Goal: Information Seeking & Learning: Learn about a topic

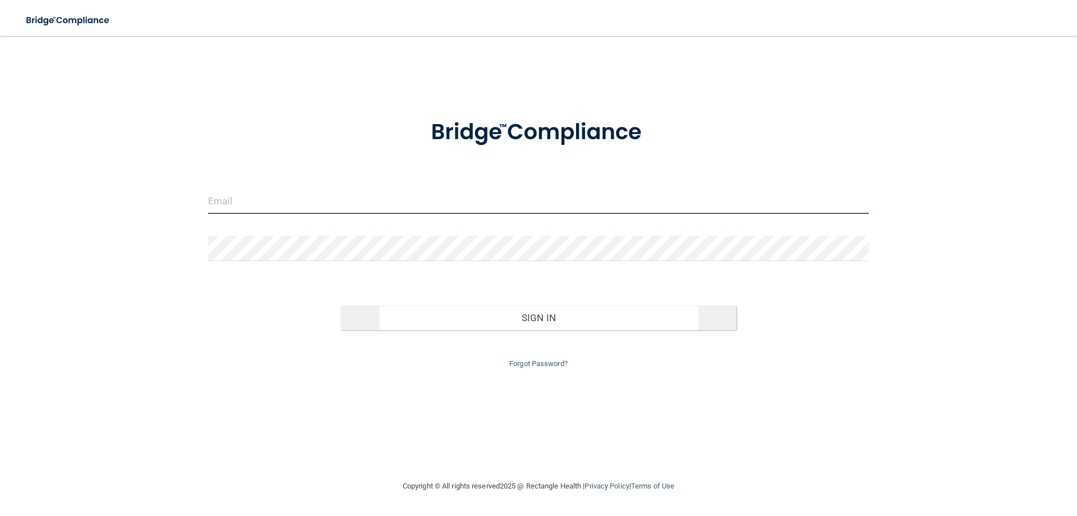
type input "[PERSON_NAME][EMAIL_ADDRESS][DOMAIN_NAME]"
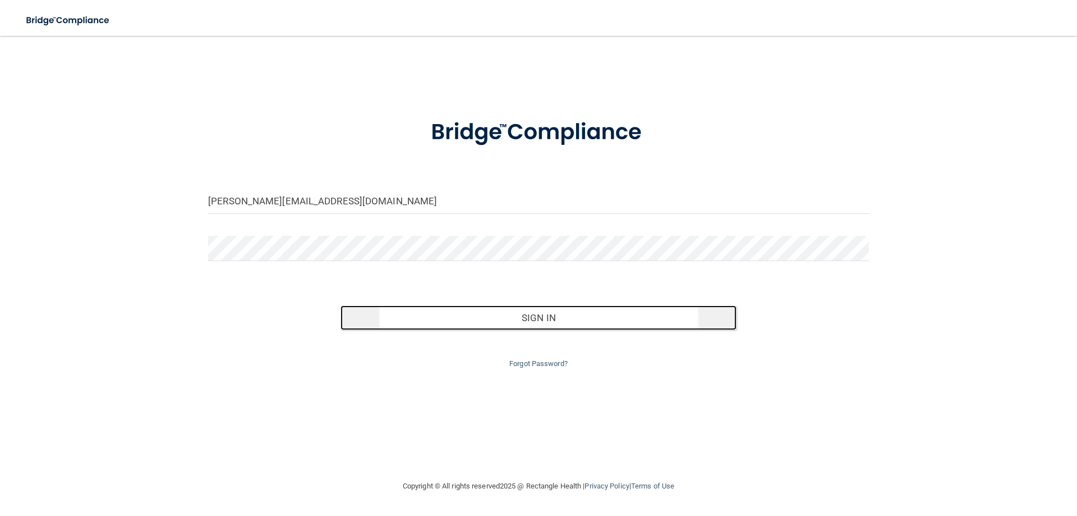
click at [528, 320] on button "Sign In" at bounding box center [539, 317] width 397 height 25
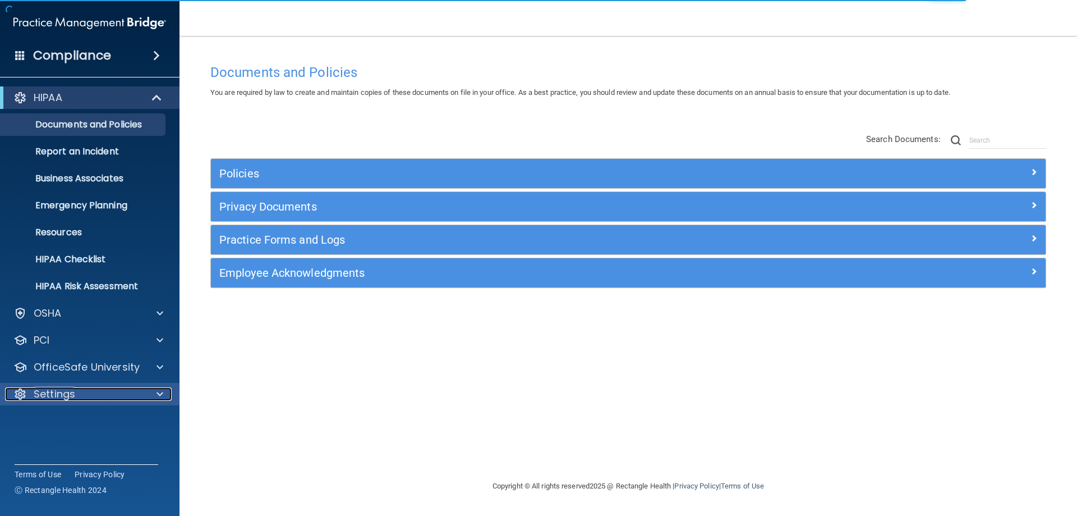
click at [162, 394] on span at bounding box center [160, 393] width 7 height 13
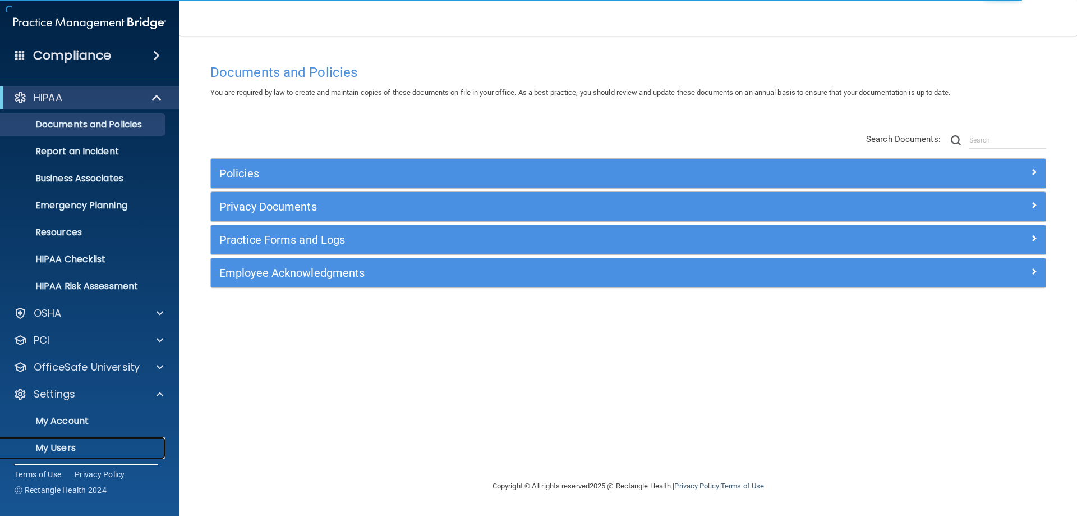
click at [50, 445] on p "My Users" at bounding box center [83, 447] width 153 height 11
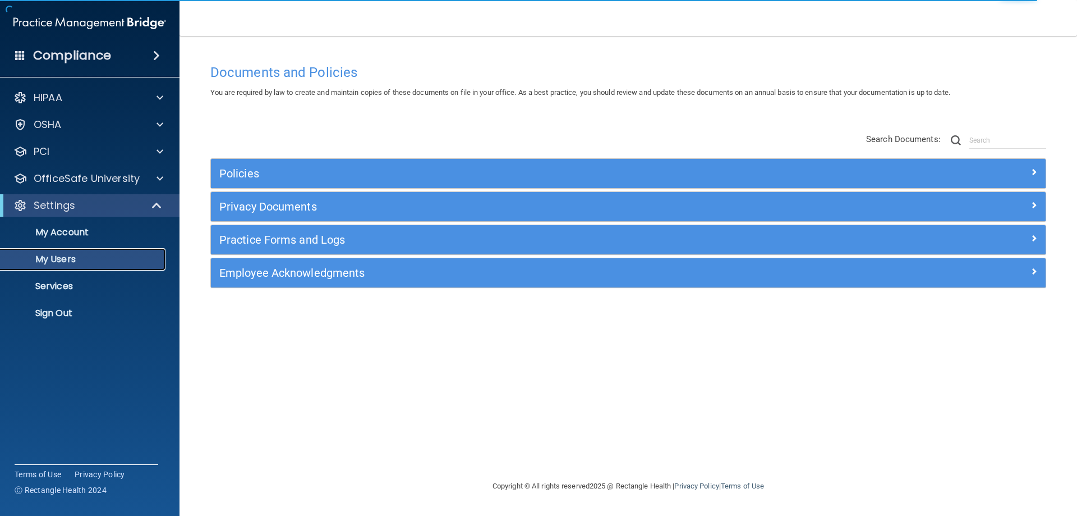
select select "20"
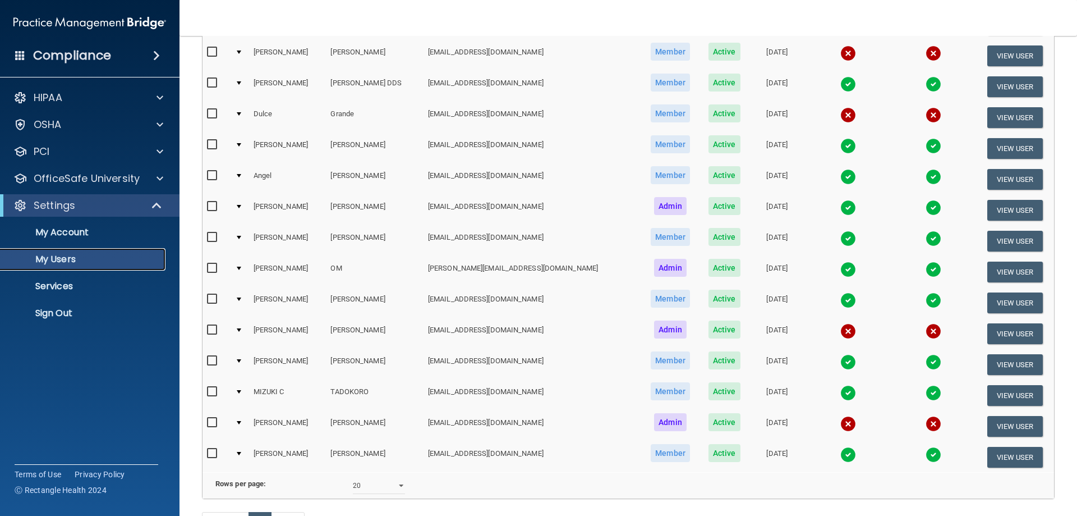
scroll to position [224, 0]
click at [995, 332] on button "View User" at bounding box center [1015, 333] width 56 height 21
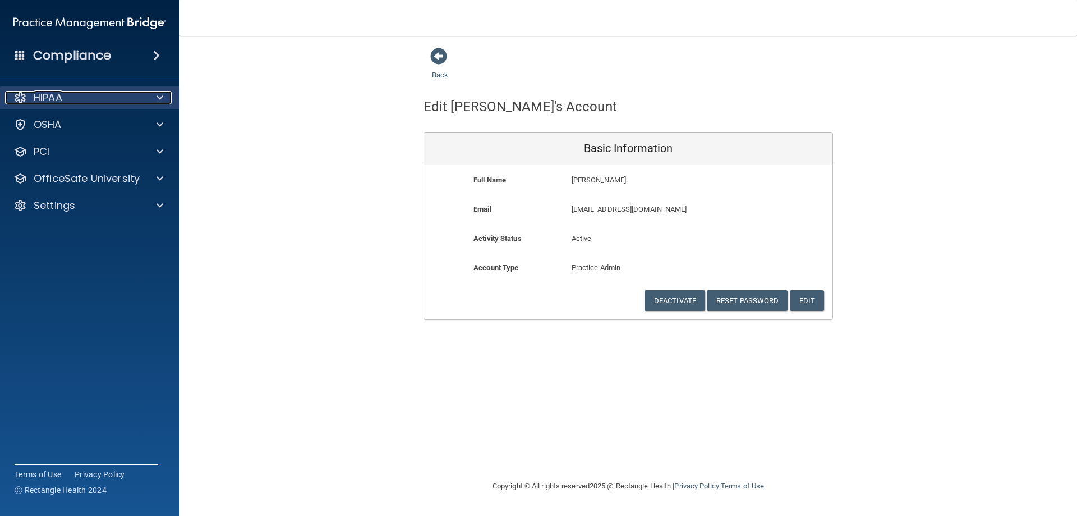
click at [48, 97] on p "HIPAA" at bounding box center [48, 97] width 29 height 13
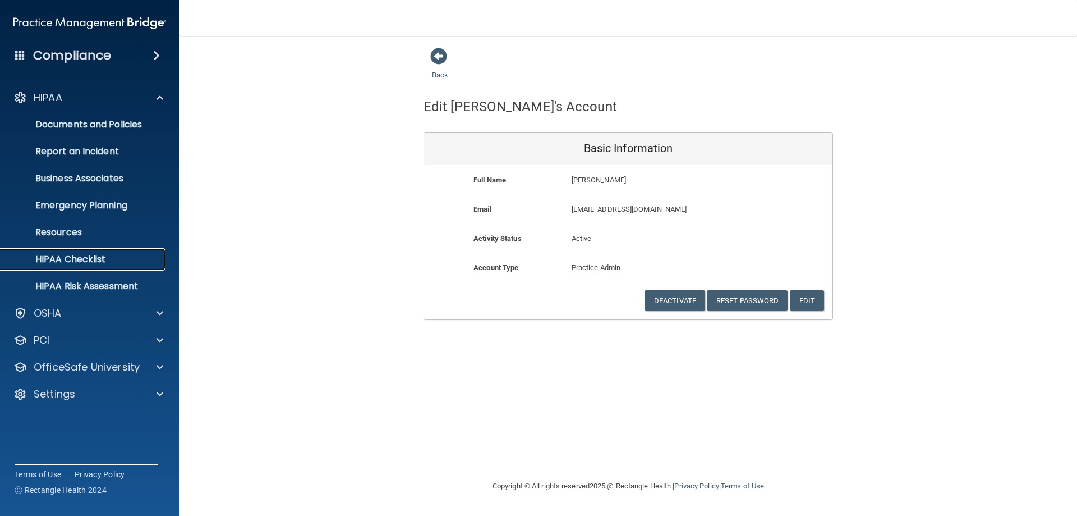
click at [65, 261] on p "HIPAA Checklist" at bounding box center [83, 259] width 153 height 11
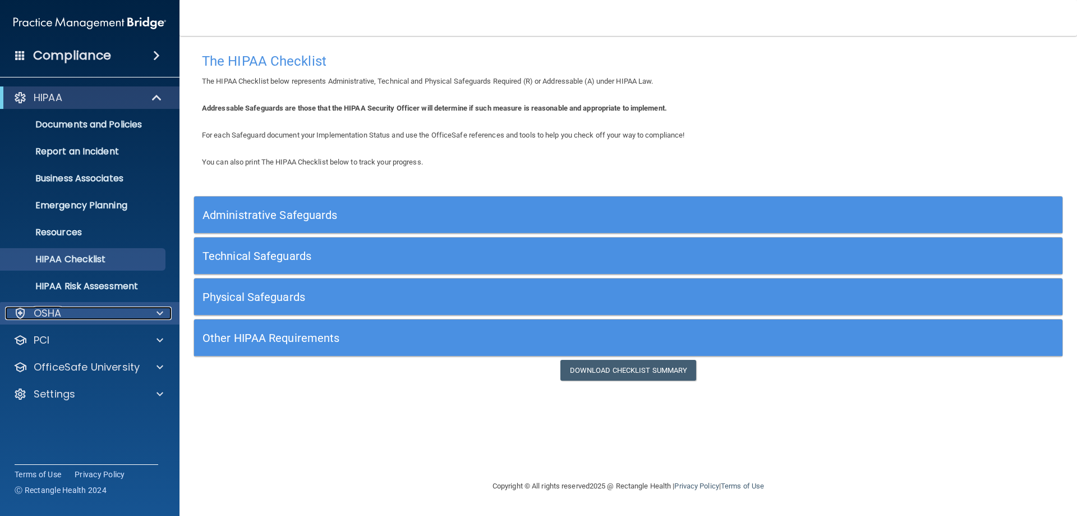
click at [43, 310] on p "OSHA" at bounding box center [48, 312] width 28 height 13
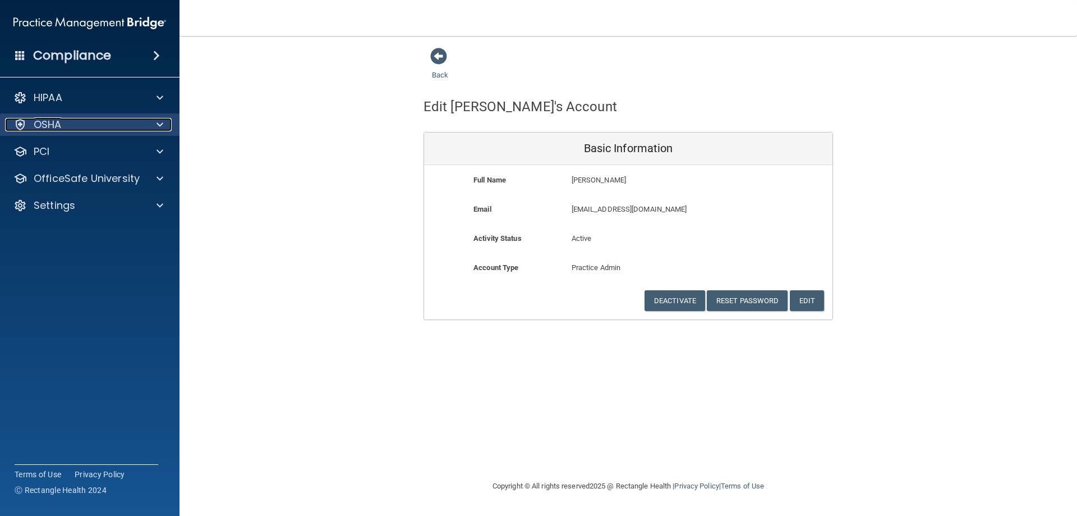
click at [47, 126] on p "OSHA" at bounding box center [48, 124] width 28 height 13
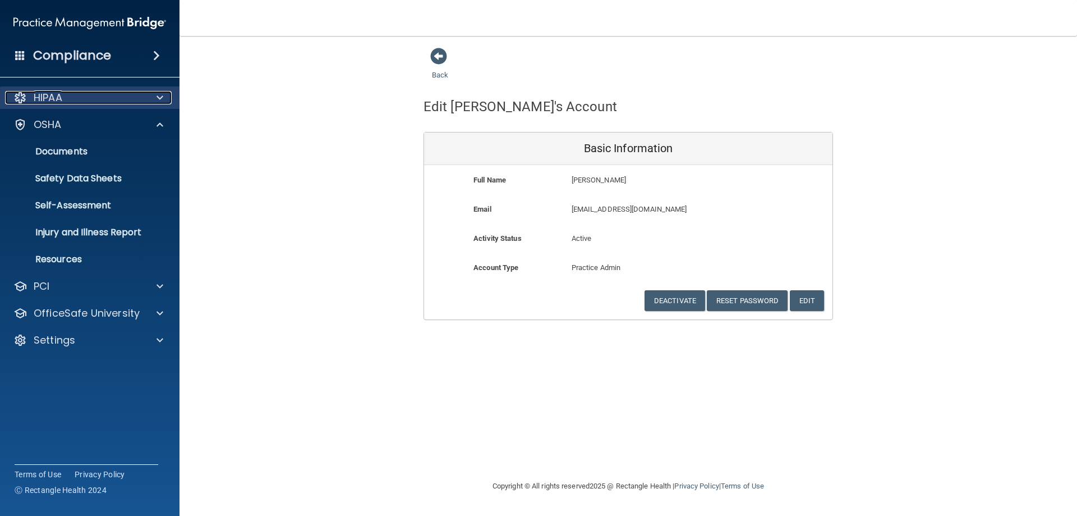
click at [44, 99] on p "HIPAA" at bounding box center [48, 97] width 29 height 13
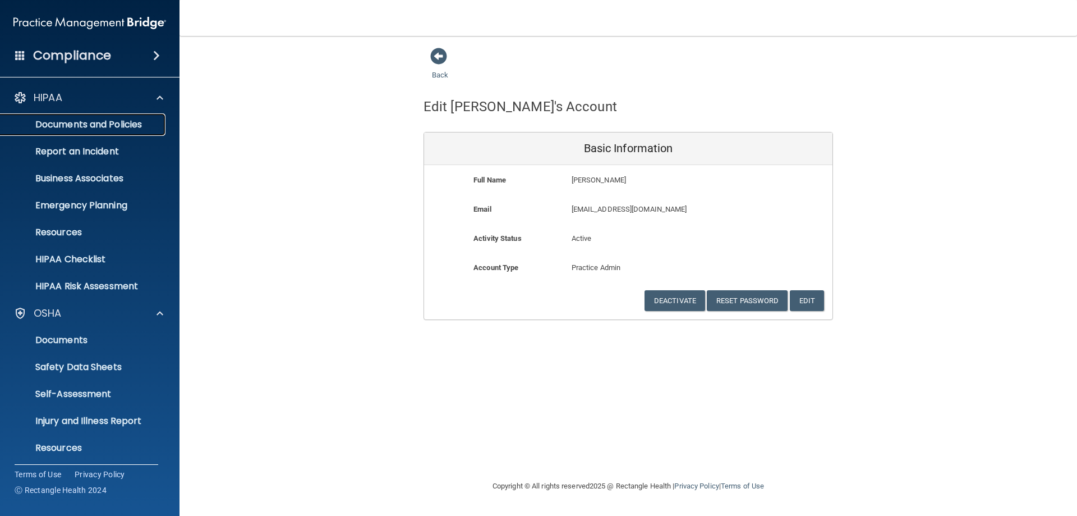
click at [67, 127] on p "Documents and Policies" at bounding box center [83, 124] width 153 height 11
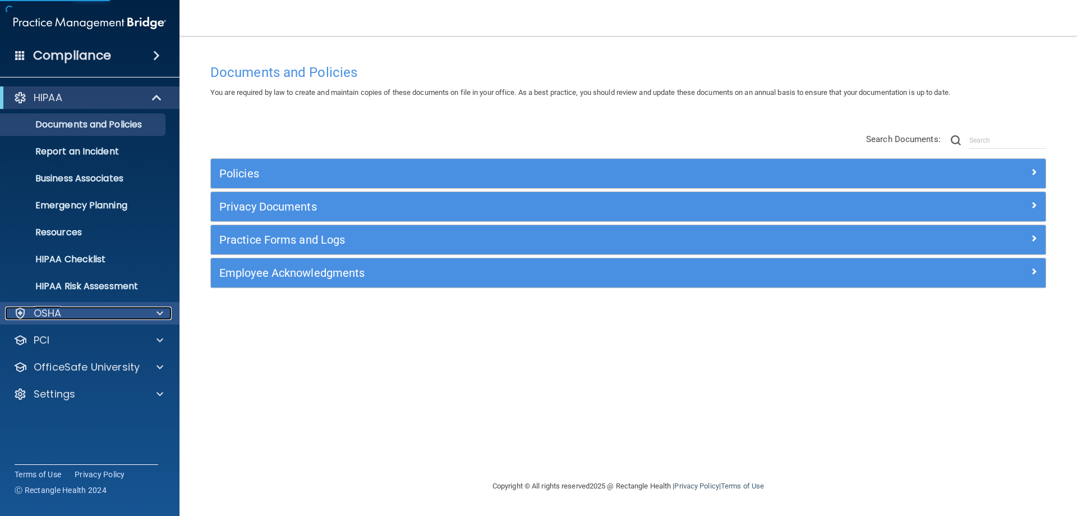
click at [53, 311] on p "OSHA" at bounding box center [48, 312] width 28 height 13
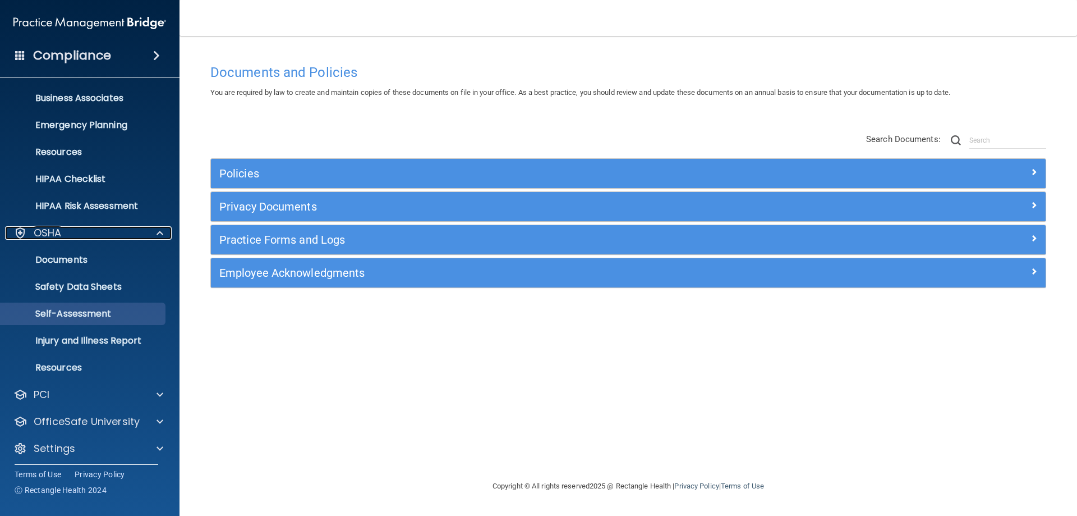
scroll to position [85, 0]
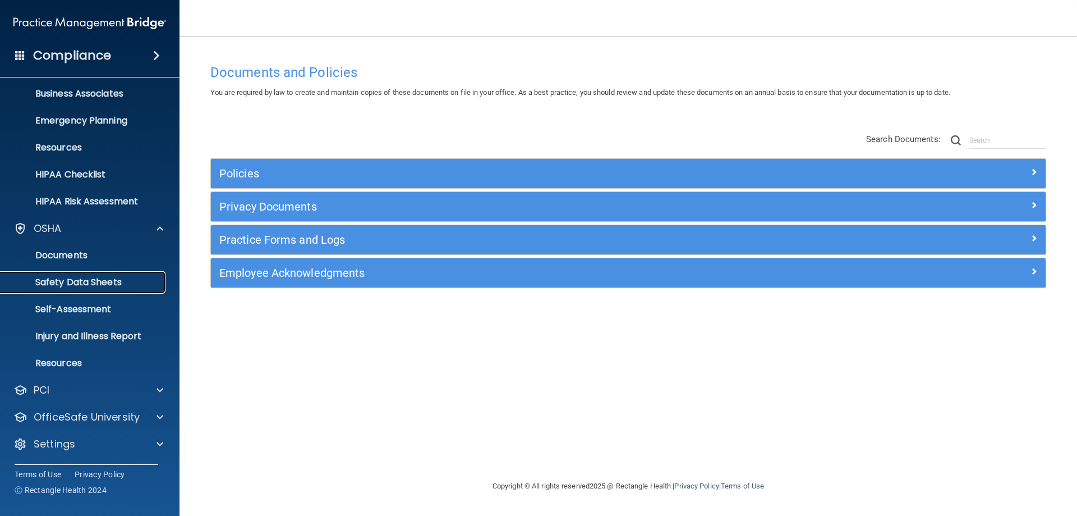
click at [59, 284] on p "Safety Data Sheets" at bounding box center [83, 282] width 153 height 11
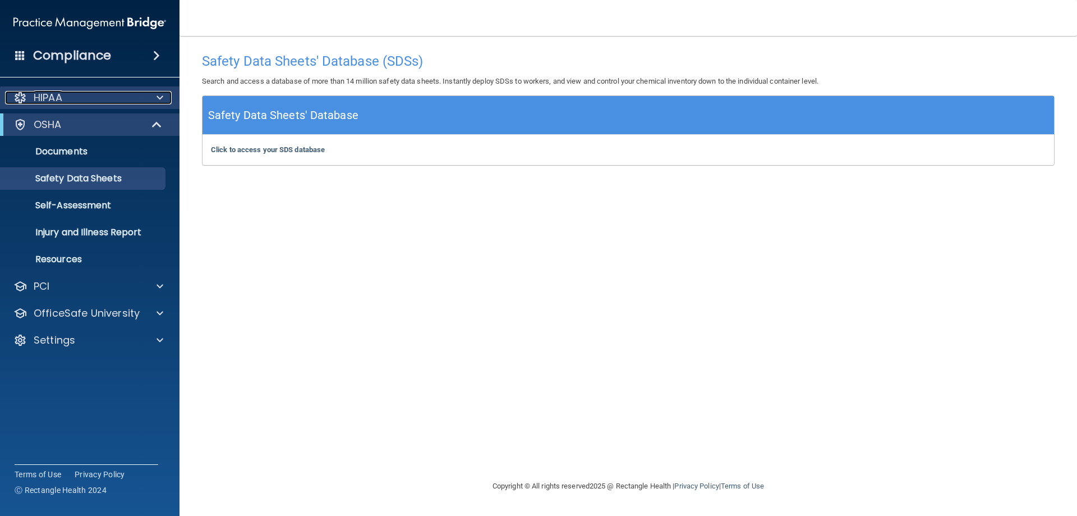
click at [55, 103] on p "HIPAA" at bounding box center [48, 97] width 29 height 13
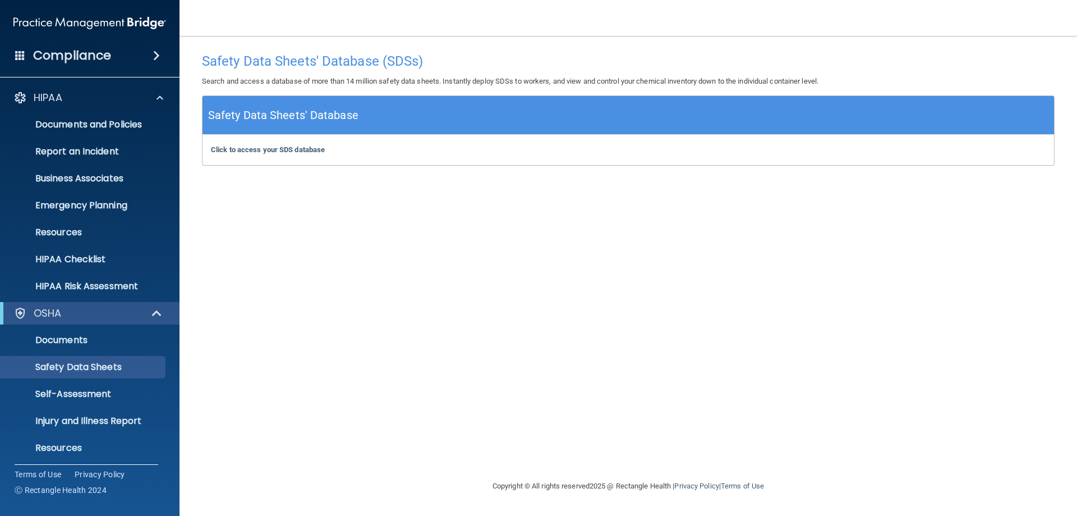
click at [368, 234] on div "Safety Data Sheets' Database (SDSs) Search and access a database of more than 1…" at bounding box center [628, 257] width 853 height 421
click at [155, 60] on span at bounding box center [156, 55] width 7 height 13
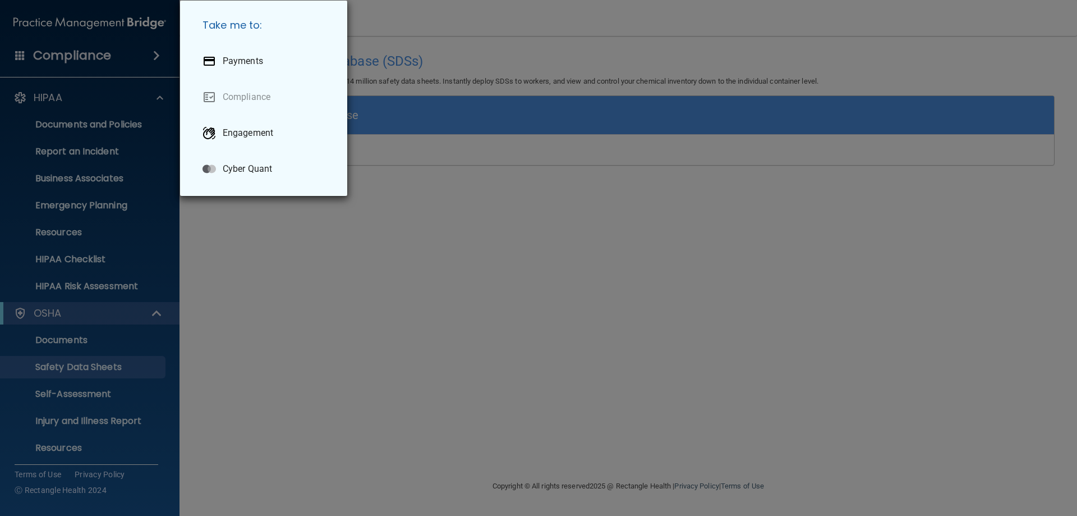
click at [394, 403] on div "Take me to: Payments Compliance Engagement Cyber Quant" at bounding box center [538, 258] width 1077 height 516
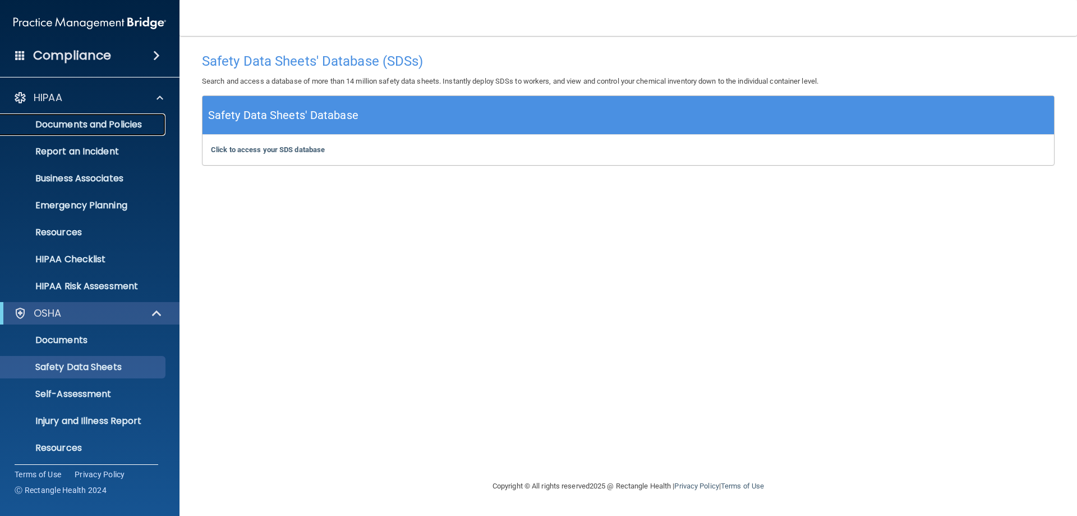
click at [59, 131] on link "Documents and Policies" at bounding box center [77, 124] width 177 height 22
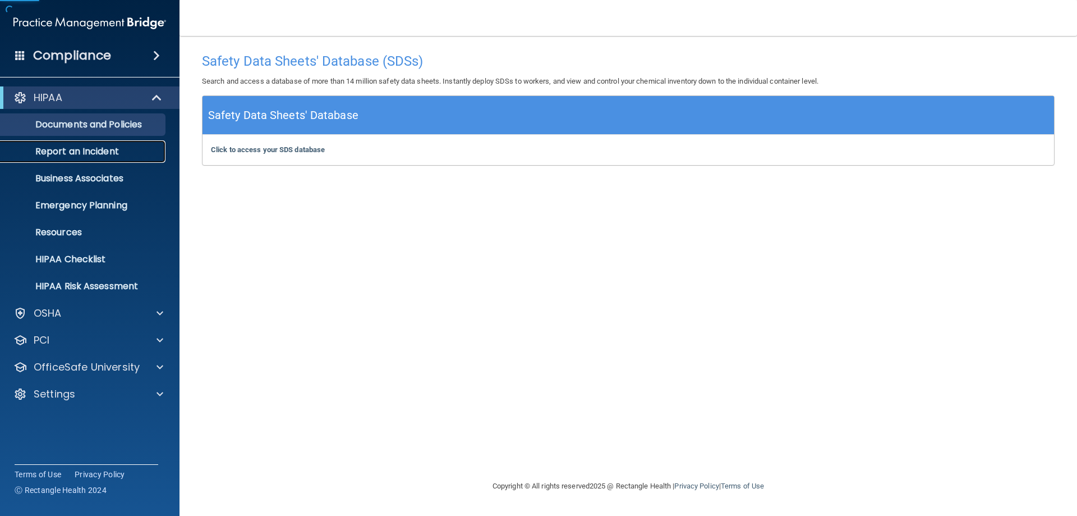
click at [61, 153] on p "Report an Incident" at bounding box center [83, 151] width 153 height 11
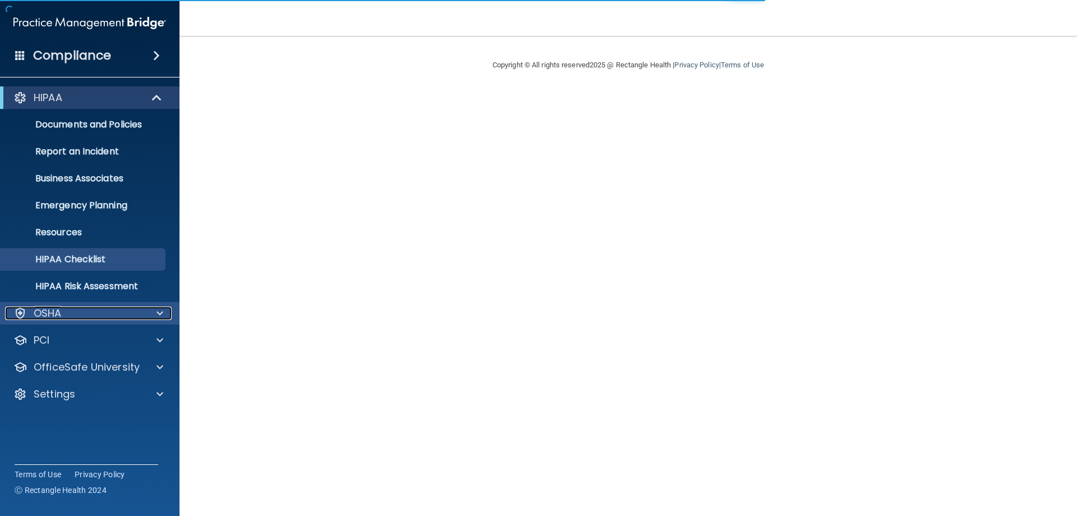
click at [54, 310] on p "OSHA" at bounding box center [48, 312] width 28 height 13
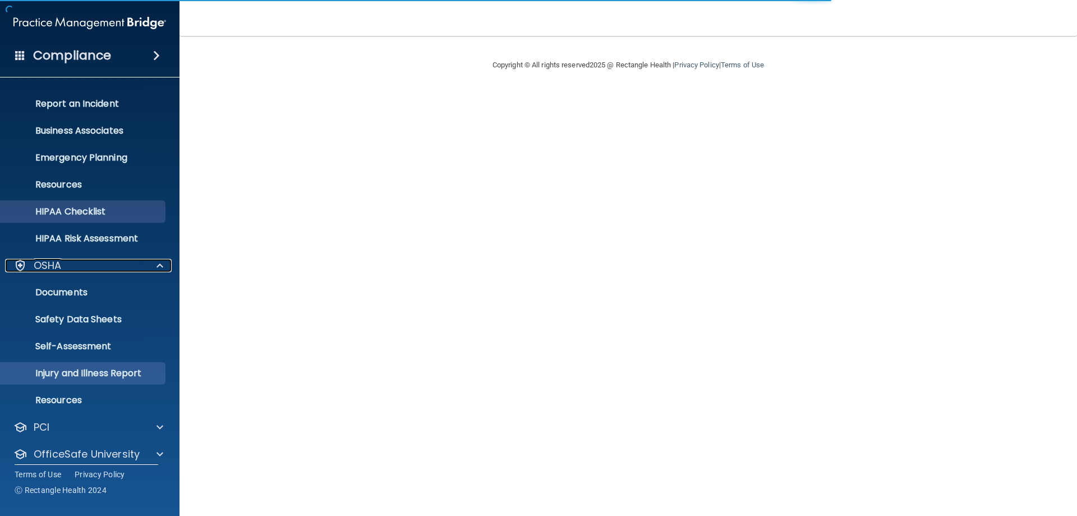
scroll to position [85, 0]
